Goal: Task Accomplishment & Management: Use online tool/utility

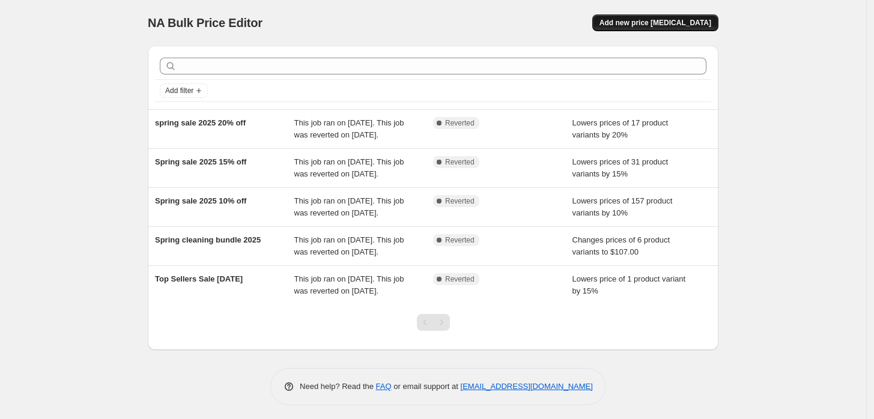
click at [693, 22] on span "Add new price change job" at bounding box center [656, 23] width 112 height 10
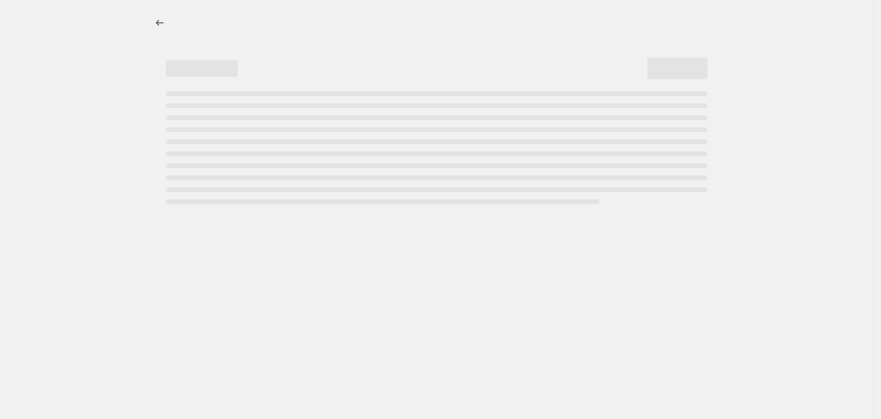
select select "percentage"
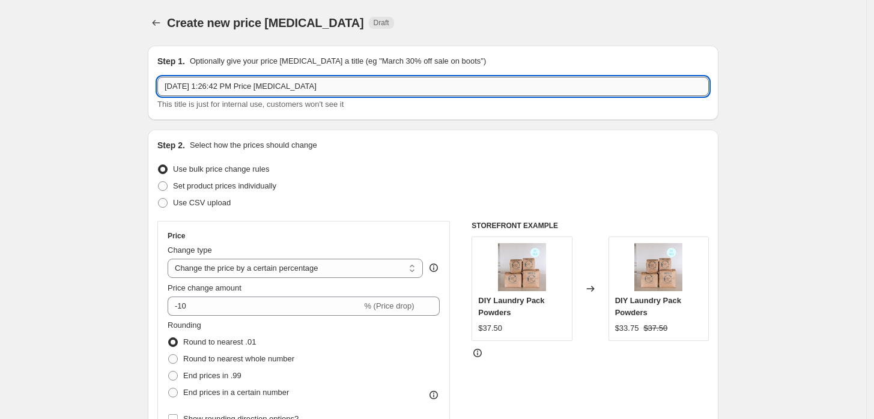
click at [328, 85] on input "Oct 15, 2025, 1:26:42 PM Price change job" at bounding box center [433, 86] width 552 height 19
drag, startPoint x: 328, startPoint y: 85, endPoint x: 52, endPoint y: 114, distance: 277.3
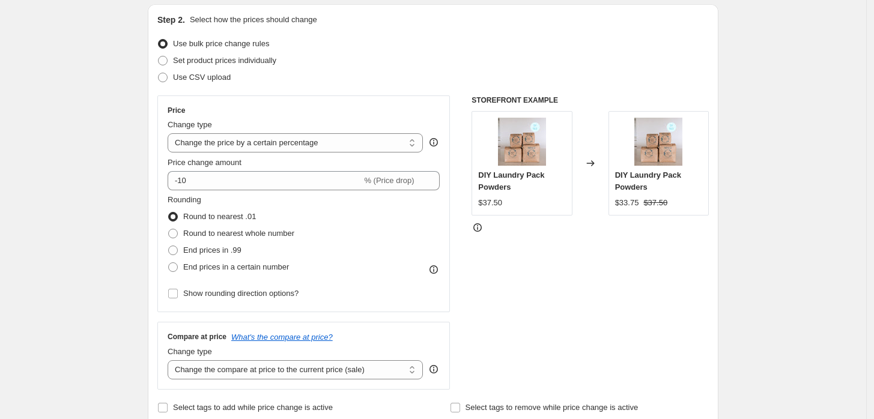
scroll to position [133, 0]
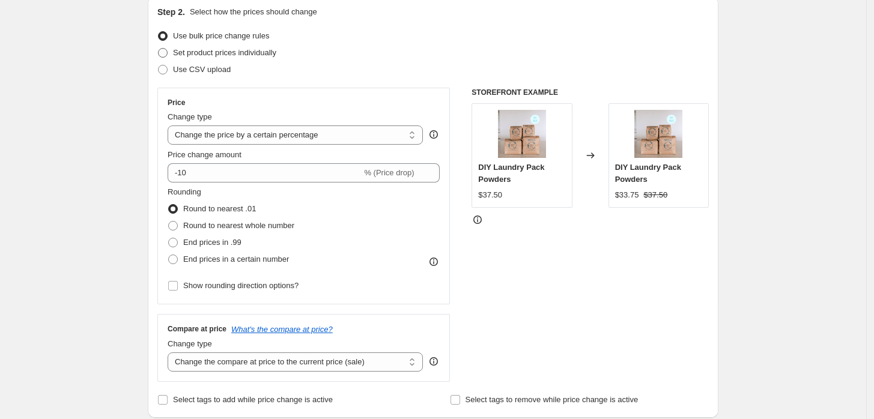
type input "15% off soap, eds, cp before price increase"
click at [271, 50] on span "Set product prices individually" at bounding box center [224, 52] width 103 height 9
click at [159, 49] on input "Set product prices individually" at bounding box center [158, 48] width 1 height 1
radio input "true"
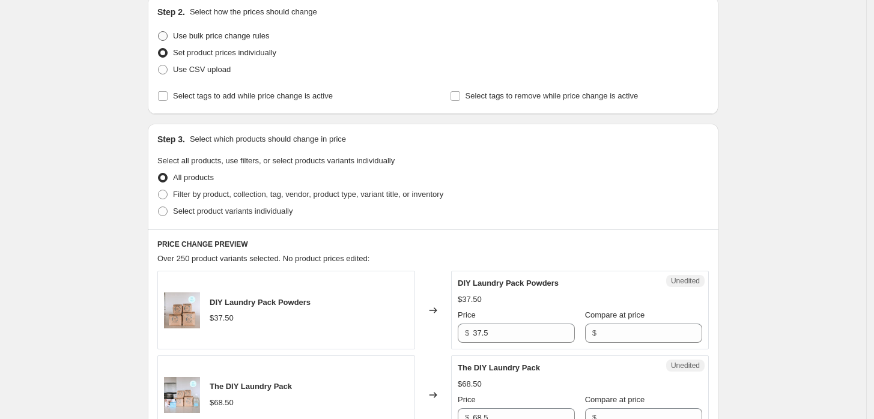
click at [231, 37] on span "Use bulk price change rules" at bounding box center [221, 35] width 96 height 9
click at [159, 32] on input "Use bulk price change rules" at bounding box center [158, 31] width 1 height 1
radio input "true"
select select "percentage"
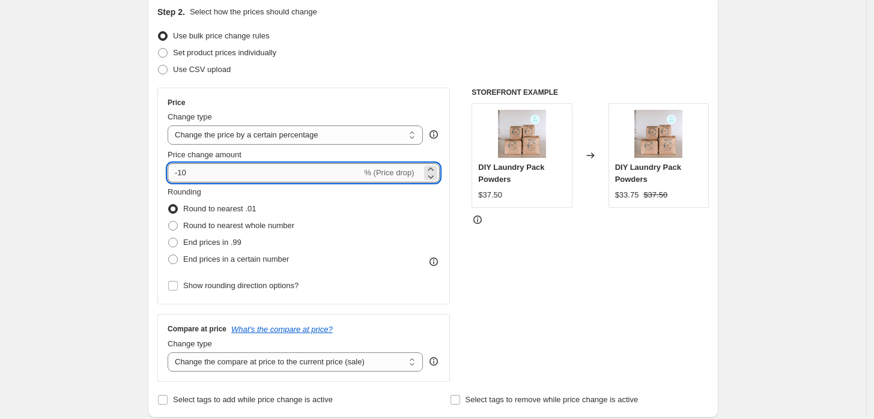
click at [208, 174] on input "-10" at bounding box center [265, 172] width 194 height 19
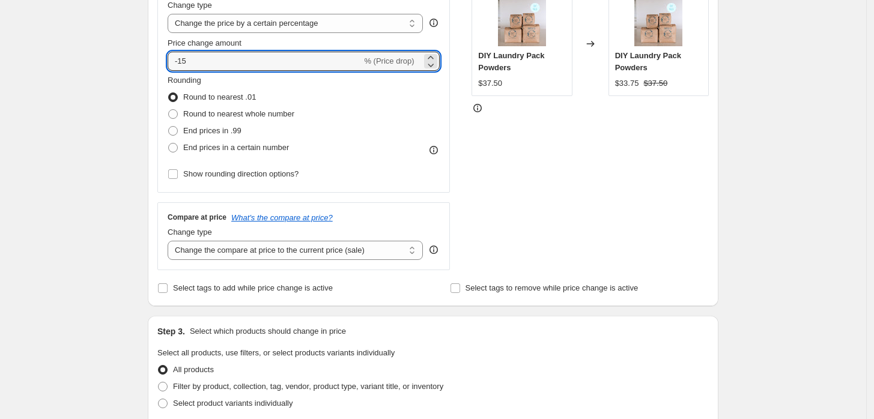
scroll to position [267, 0]
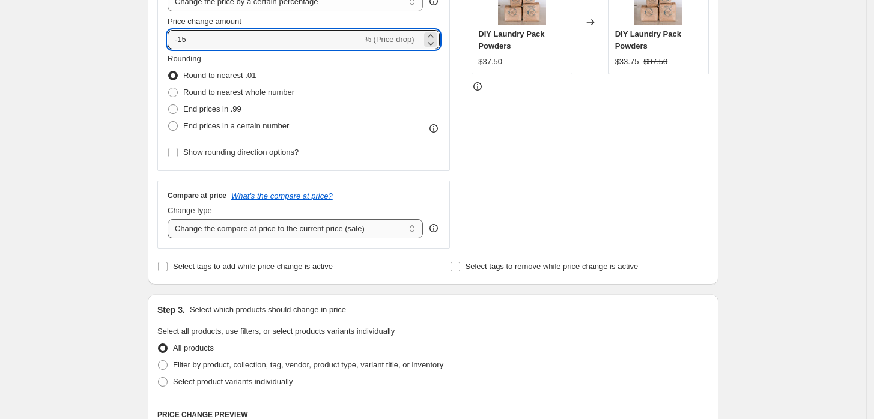
type input "-15"
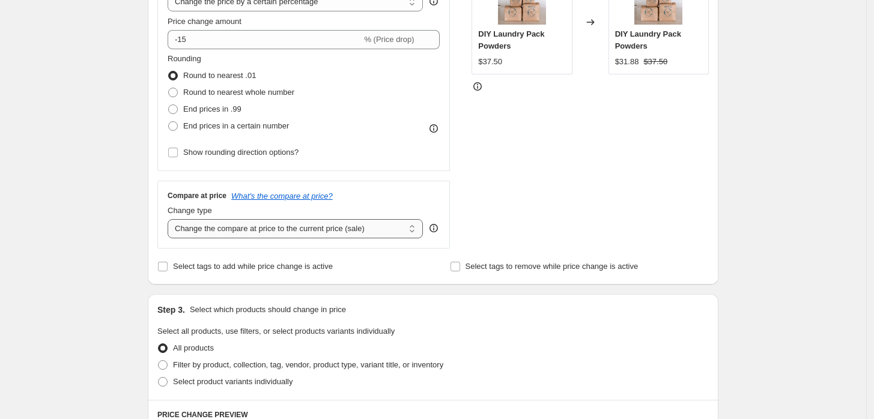
click at [251, 230] on select "Change the compare at price to the current price (sale) Change the compare at p…" at bounding box center [295, 228] width 255 height 19
click at [250, 230] on select "Change the compare at price to the current price (sale) Change the compare at p…" at bounding box center [295, 228] width 255 height 19
click at [111, 214] on div "Create new price change job. This page is ready Create new price change job Dra…" at bounding box center [433, 333] width 866 height 1201
click at [222, 267] on span "Select tags to add while price change is active" at bounding box center [253, 266] width 160 height 9
click at [168, 267] on input "Select tags to add while price change is active" at bounding box center [163, 267] width 10 height 10
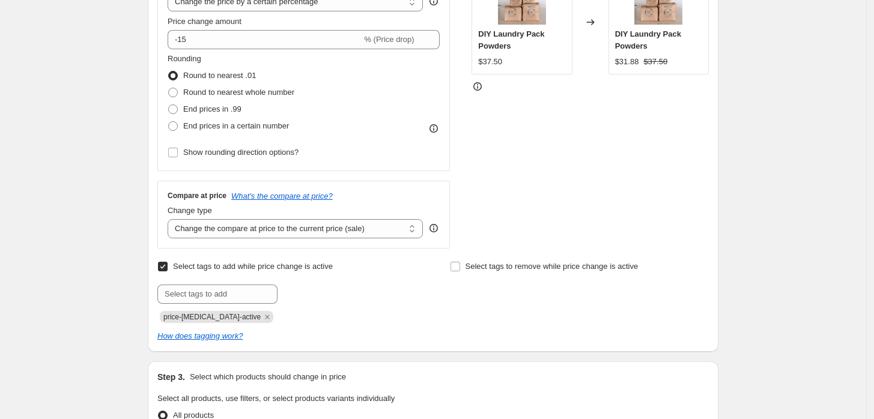
click at [167, 268] on input "Select tags to add while price change is active" at bounding box center [163, 267] width 10 height 10
checkbox input "false"
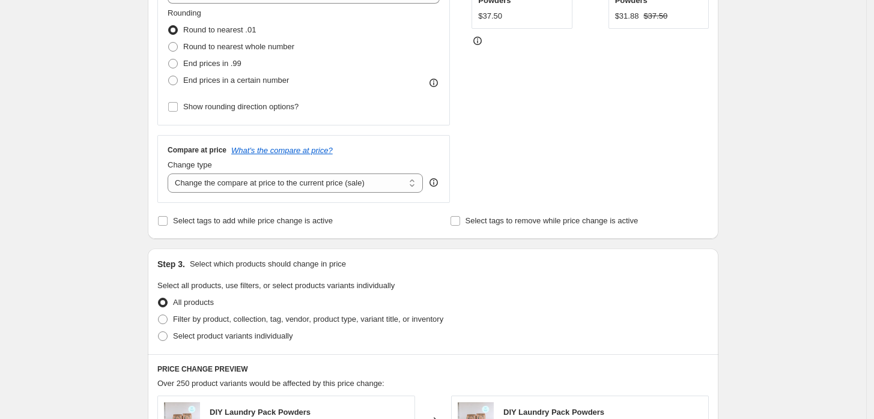
scroll to position [333, 0]
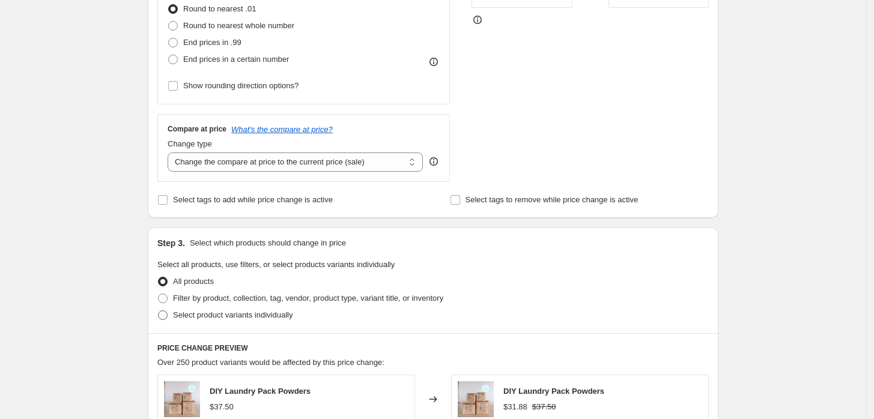
click at [213, 315] on span "Select product variants individually" at bounding box center [233, 315] width 120 height 9
click at [159, 311] on input "Select product variants individually" at bounding box center [158, 311] width 1 height 1
radio input "true"
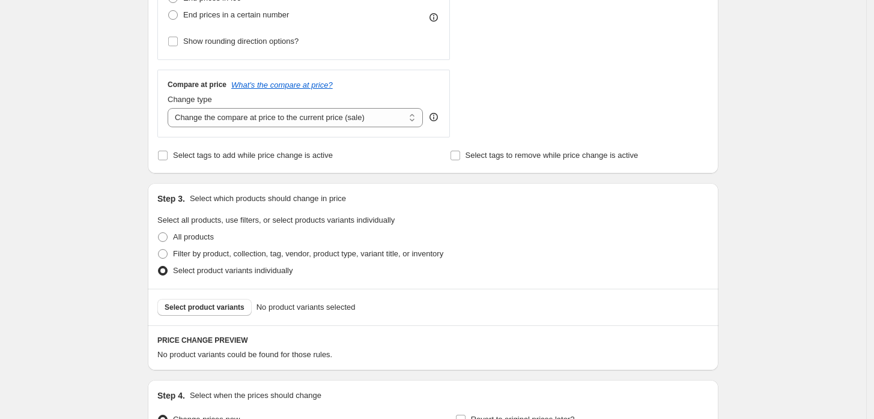
scroll to position [400, 0]
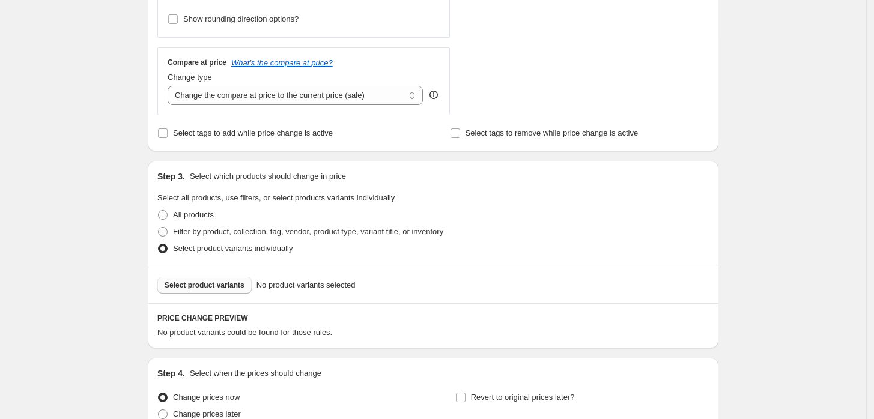
click at [195, 285] on span "Select product variants" at bounding box center [205, 286] width 80 height 10
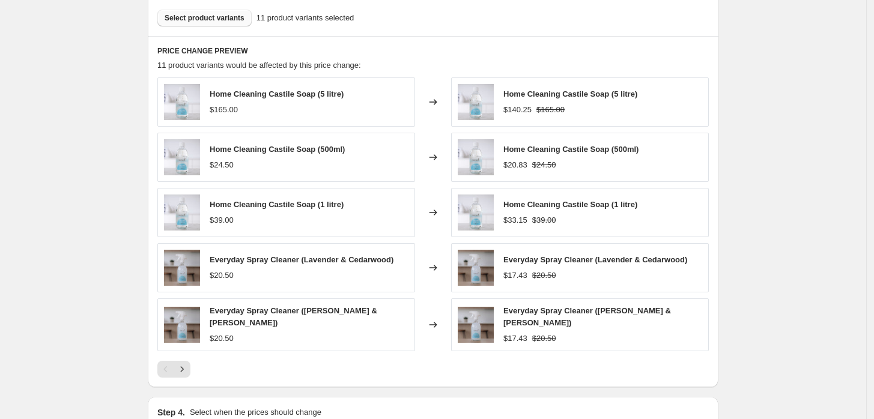
scroll to position [818, 0]
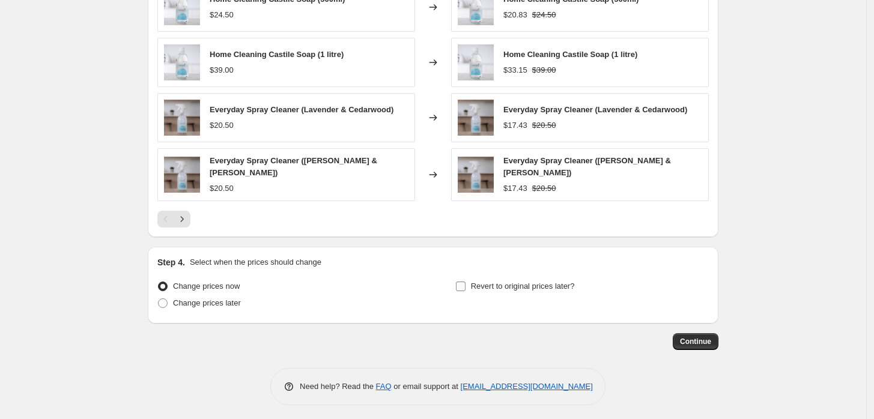
click at [461, 284] on input "Revert to original prices later?" at bounding box center [461, 287] width 10 height 10
checkbox input "true"
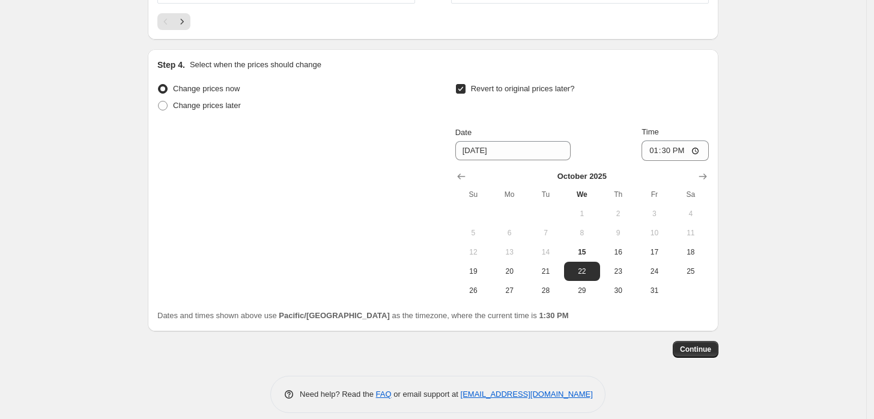
scroll to position [1018, 0]
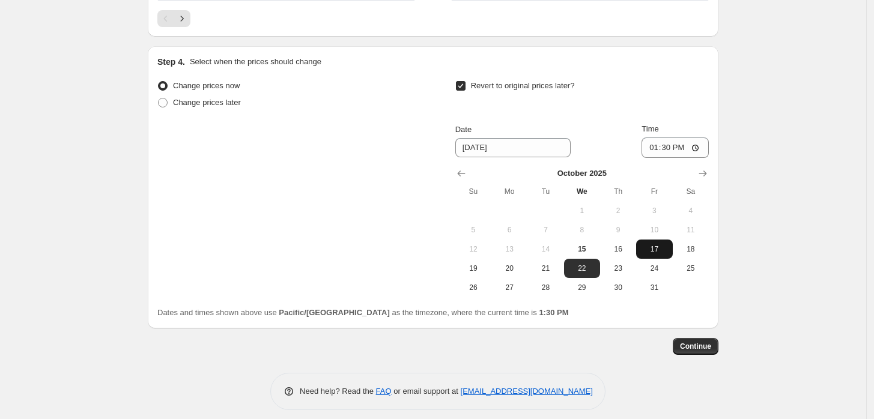
click at [657, 245] on span "17" at bounding box center [654, 250] width 26 height 10
type input "[DATE]"
click at [660, 145] on input "13:30" at bounding box center [675, 148] width 67 height 20
type input "23:59"
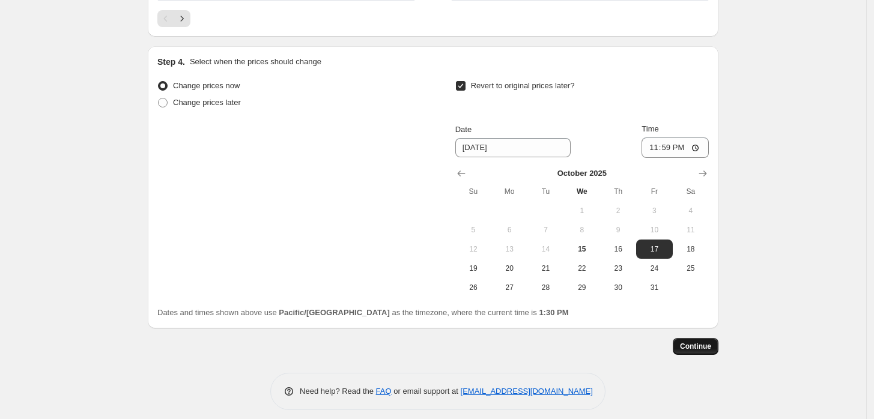
click at [700, 346] on span "Continue" at bounding box center [695, 347] width 31 height 10
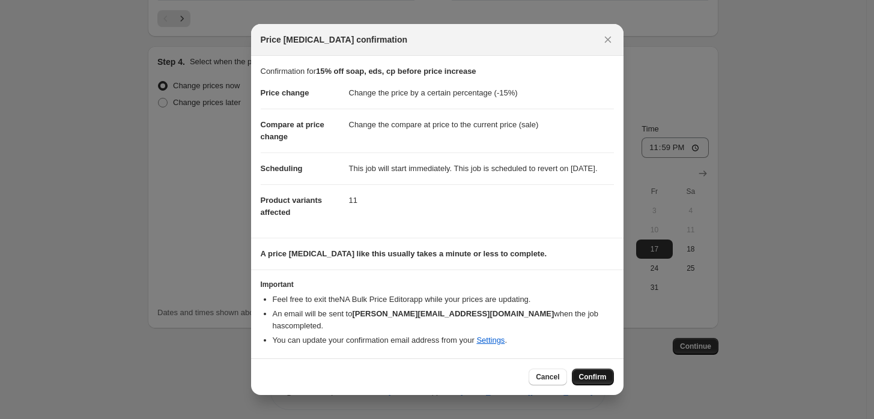
click at [594, 377] on span "Confirm" at bounding box center [593, 378] width 28 height 10
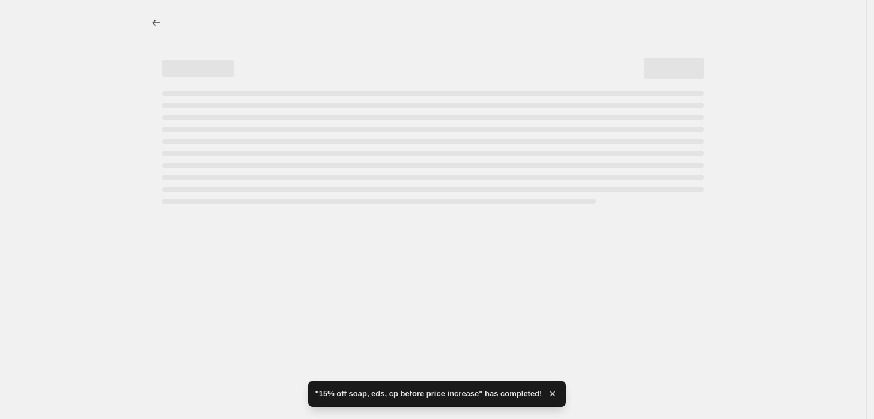
select select "percentage"
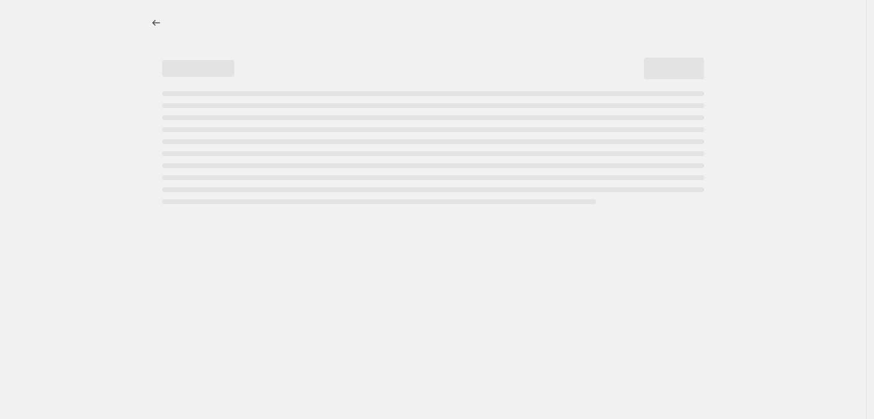
select select "percentage"
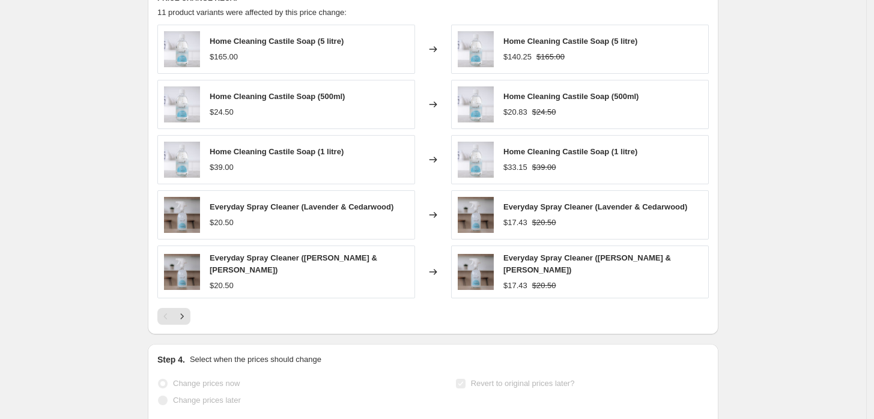
scroll to position [868, 0]
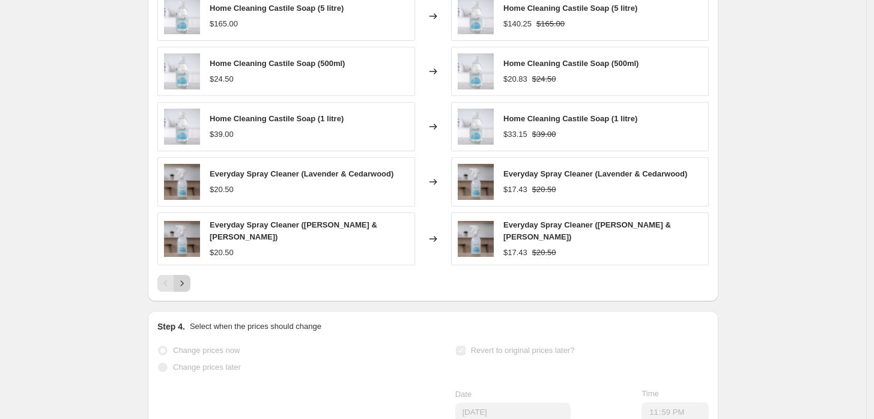
click at [184, 290] on icon "Next" at bounding box center [182, 284] width 12 height 12
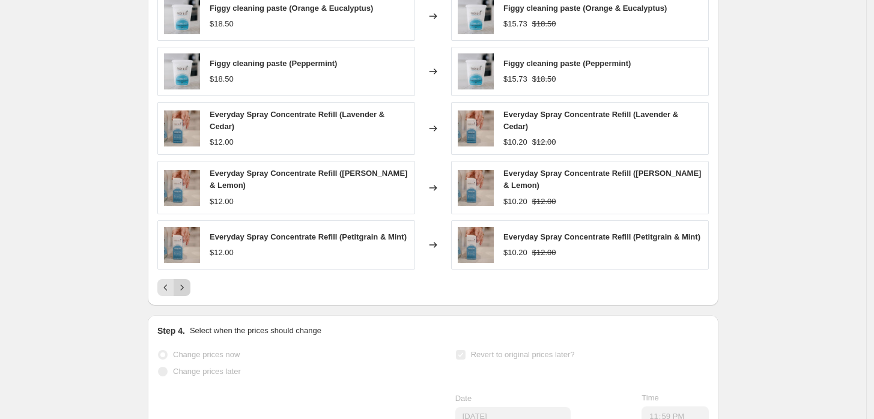
click at [188, 294] on icon "Next" at bounding box center [182, 288] width 12 height 12
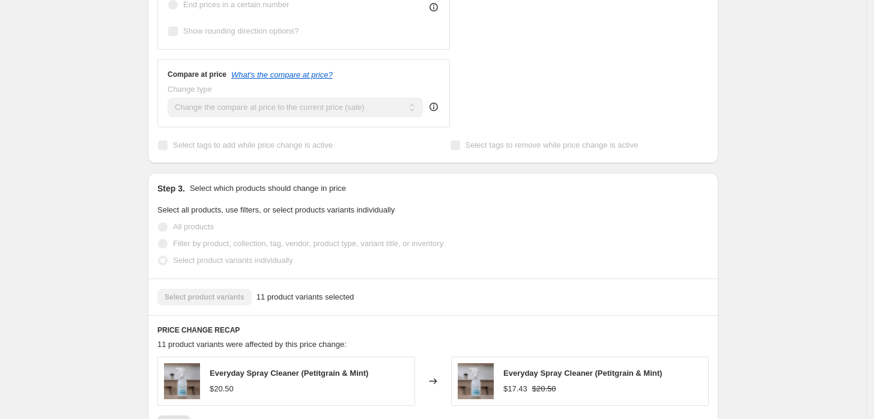
scroll to position [467, 0]
